Goal: Book appointment/travel/reservation

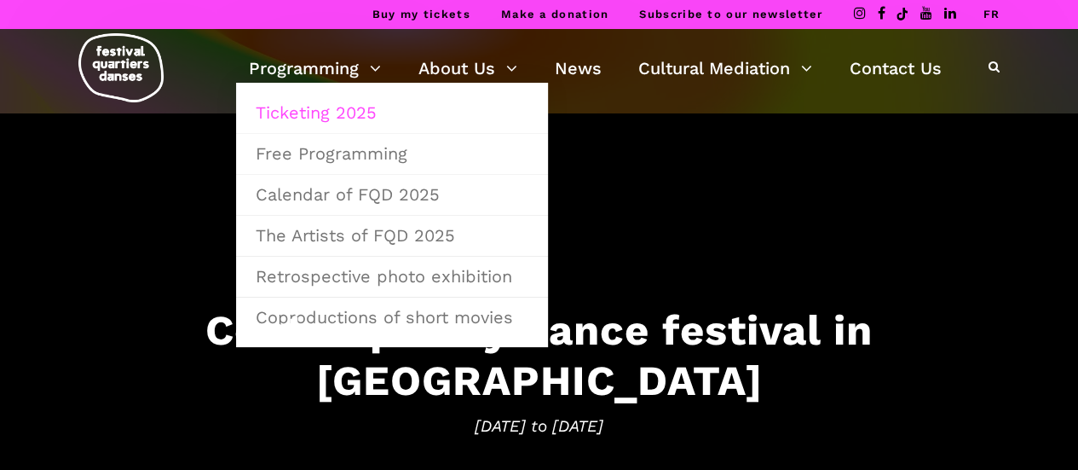
click at [339, 108] on link "Ticketing 2025" at bounding box center [391, 112] width 293 height 39
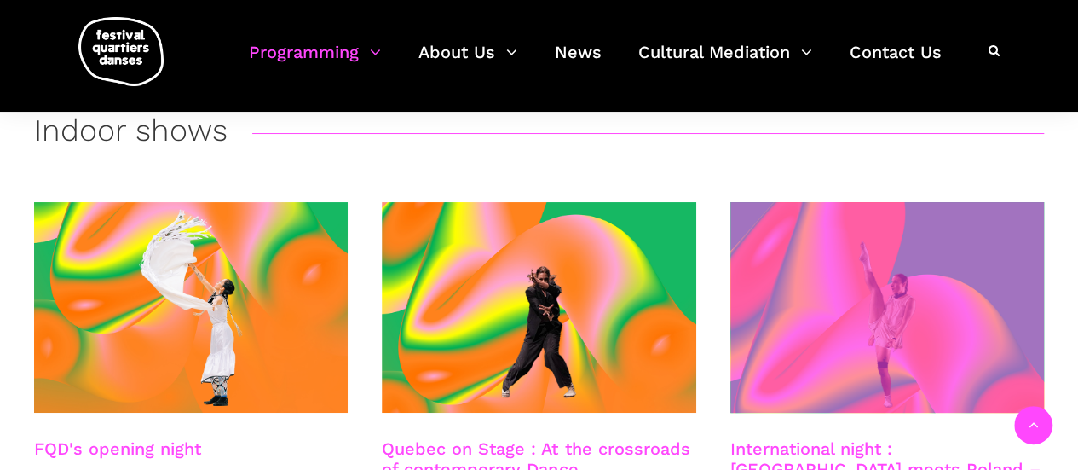
scroll to position [426, 0]
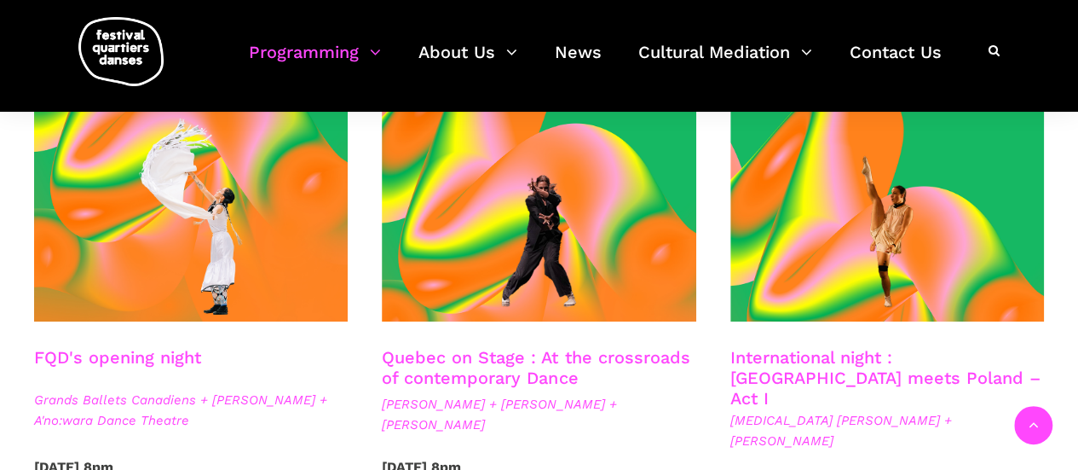
click at [188, 356] on link "FQD's opening night" at bounding box center [117, 357] width 167 height 20
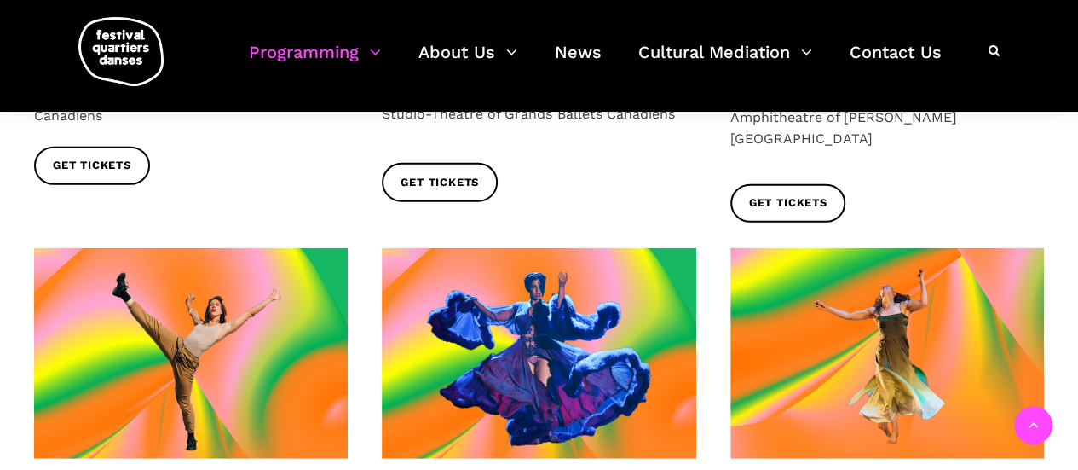
scroll to position [2386, 0]
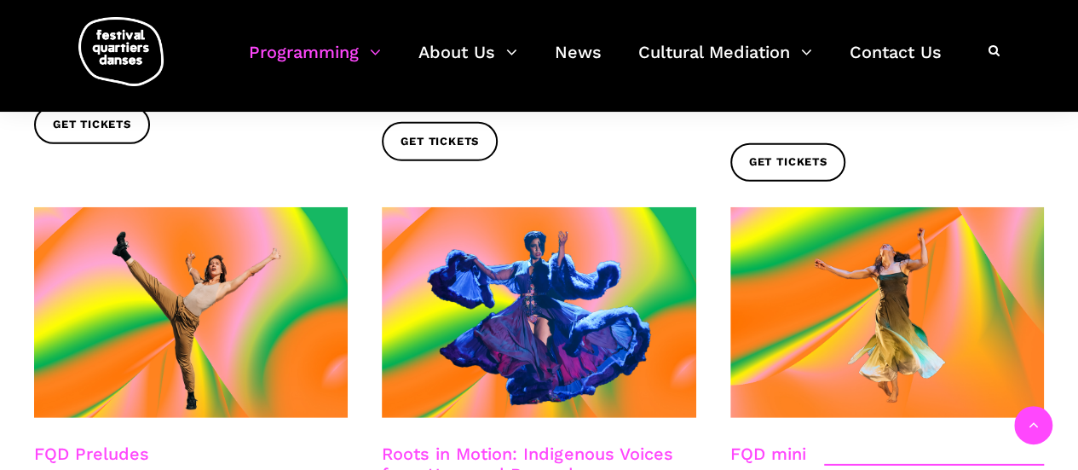
click at [535, 443] on link "Roots in Motion: Indigenous Voices from Here and Beyond" at bounding box center [527, 463] width 291 height 41
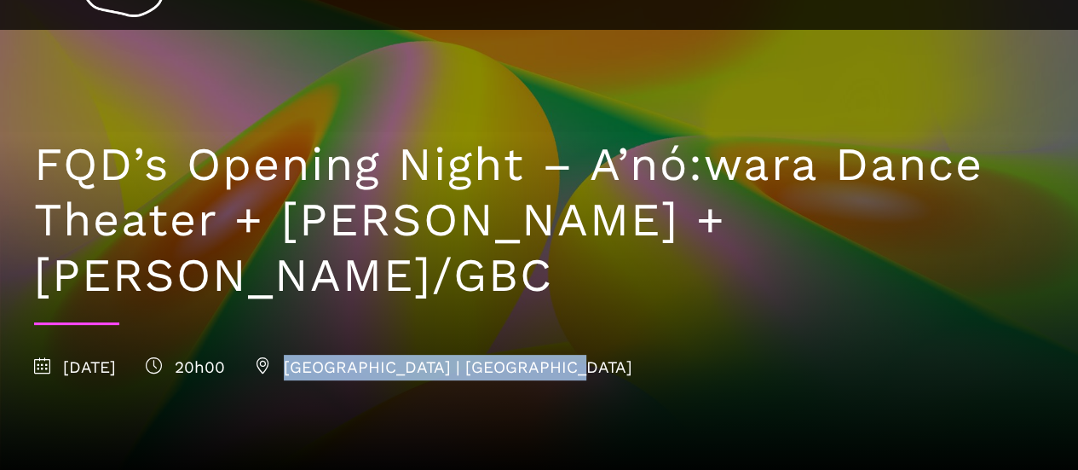
drag, startPoint x: 638, startPoint y: 366, endPoint x: 380, endPoint y: 364, distance: 257.4
click at [380, 364] on div "[DATE] 20h00 [GEOGRAPHIC_DATA] | [GEOGRAPHIC_DATA]" at bounding box center [539, 368] width 1010 height 26
copy span "[GEOGRAPHIC_DATA] | [GEOGRAPHIC_DATA]"
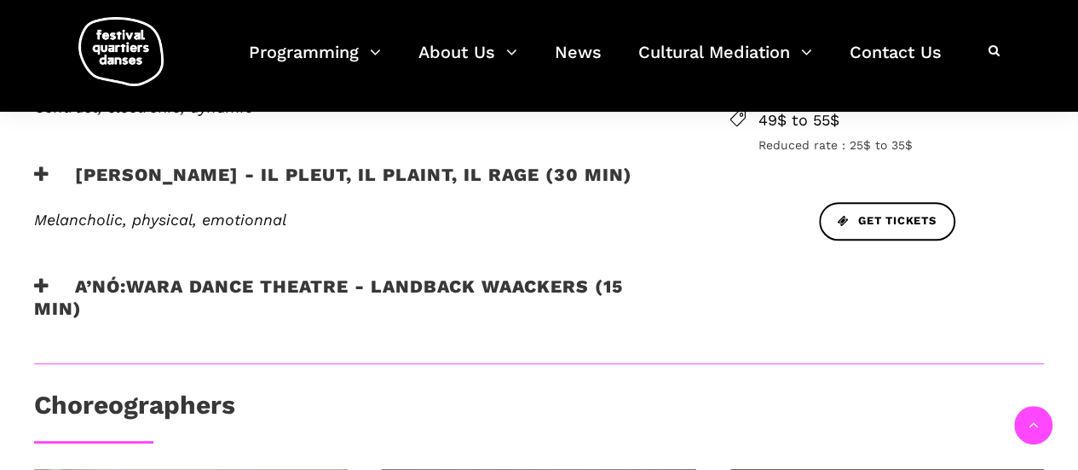
scroll to position [852, 0]
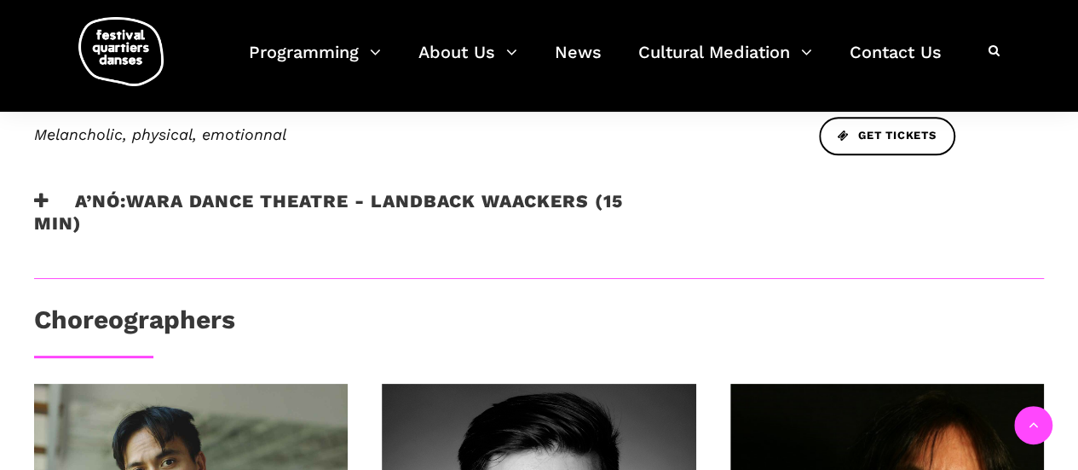
click at [46, 192] on icon at bounding box center [41, 201] width 15 height 18
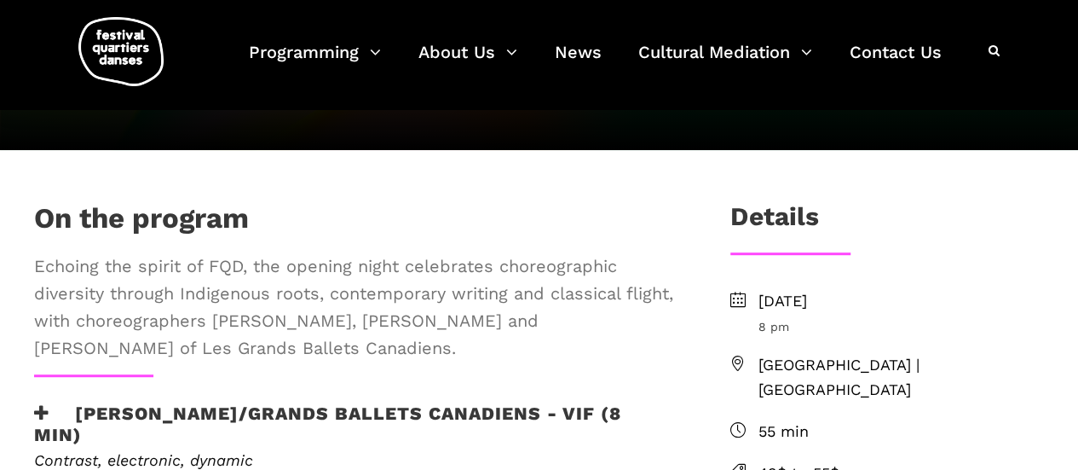
scroll to position [0, 0]
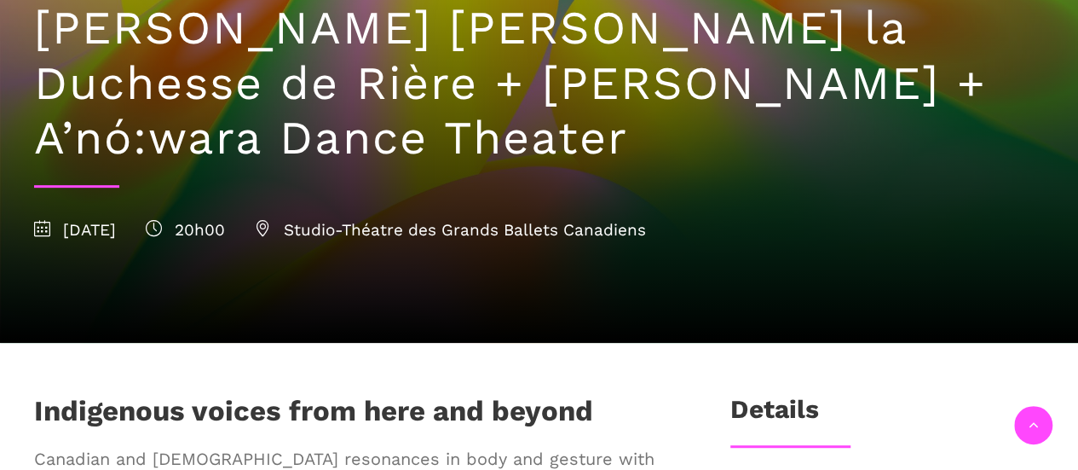
scroll to position [341, 0]
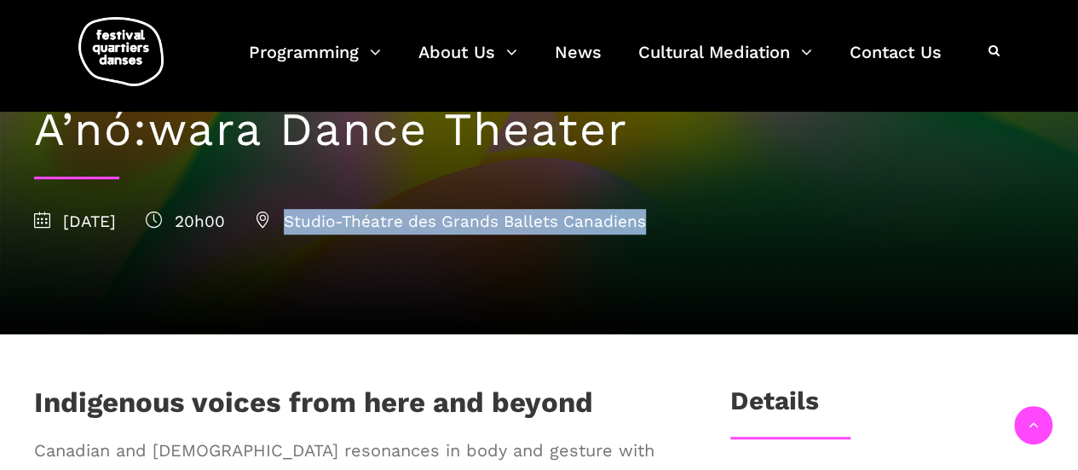
drag, startPoint x: 744, startPoint y: 168, endPoint x: 384, endPoint y: 173, distance: 360.6
click at [384, 209] on div "13 September 2025 20h00 Studio-Théatre des Grands Ballets Canadiens" at bounding box center [539, 222] width 1010 height 26
copy span "Studio-Théatre des Grands Ballets Canadiens"
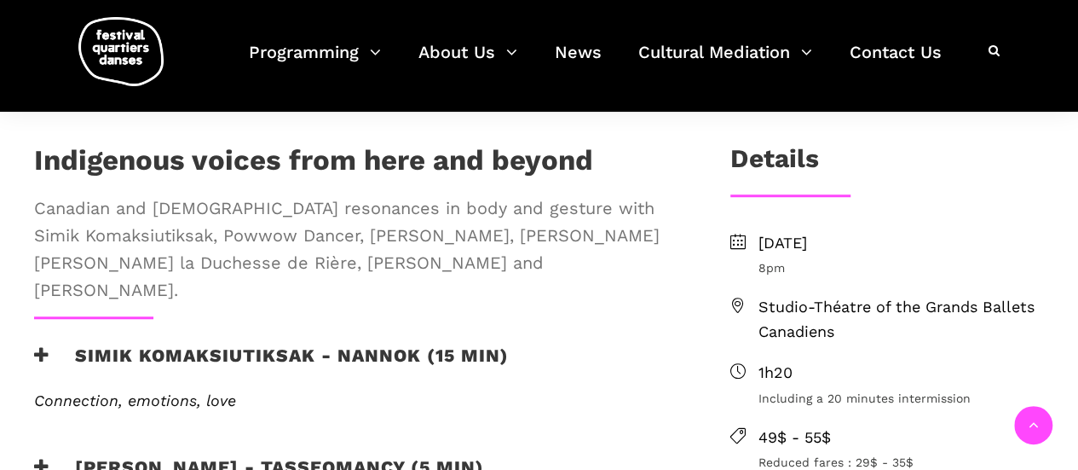
scroll to position [597, 0]
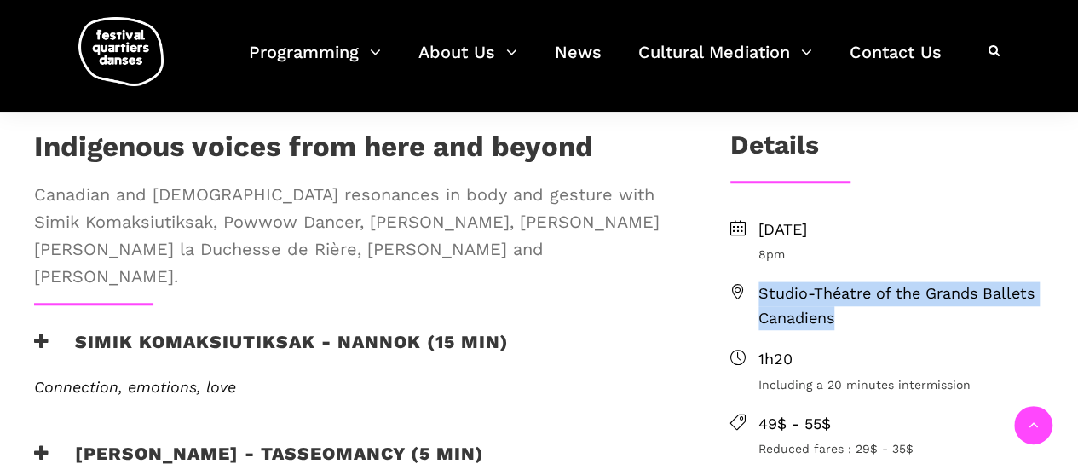
drag, startPoint x: 842, startPoint y: 261, endPoint x: 753, endPoint y: 236, distance: 92.0
click at [753, 281] on li "Studio-Théatre of the Grands Ballets Canadiens" at bounding box center [887, 305] width 314 height 49
copy span "Studio-Théatre of the Grands Ballets Canadiens"
